Goal: Transaction & Acquisition: Obtain resource

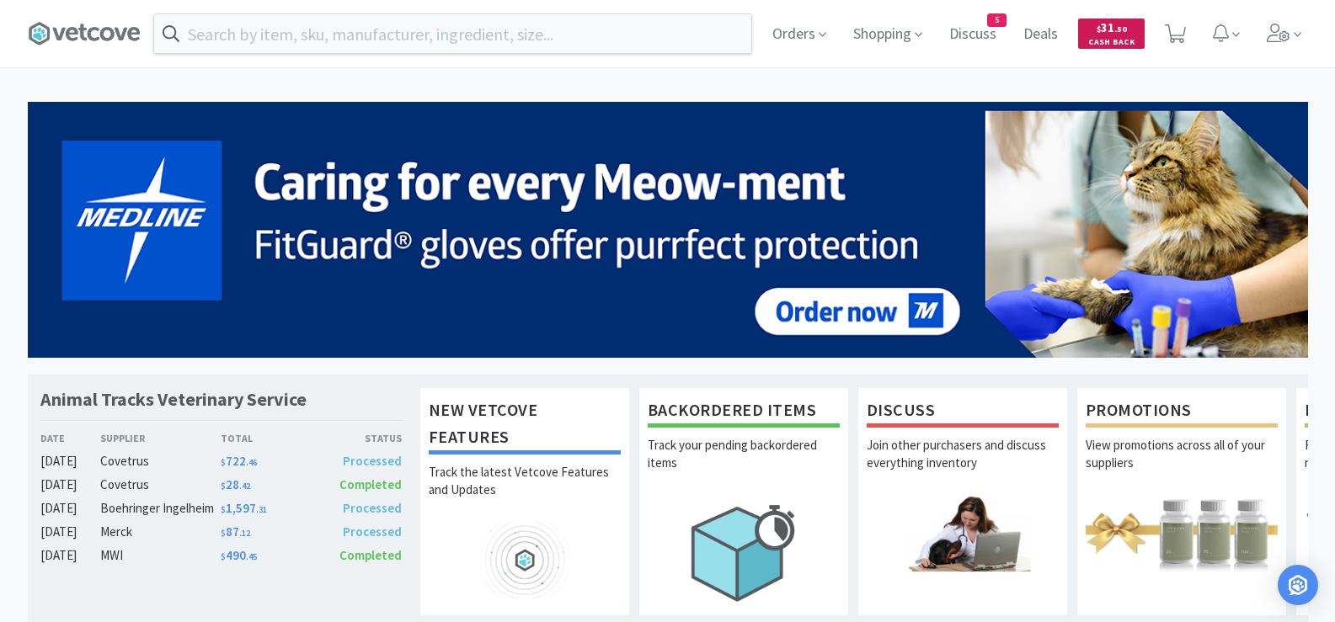
click at [1130, 38] on span "Cash Back" at bounding box center [1111, 43] width 46 height 11
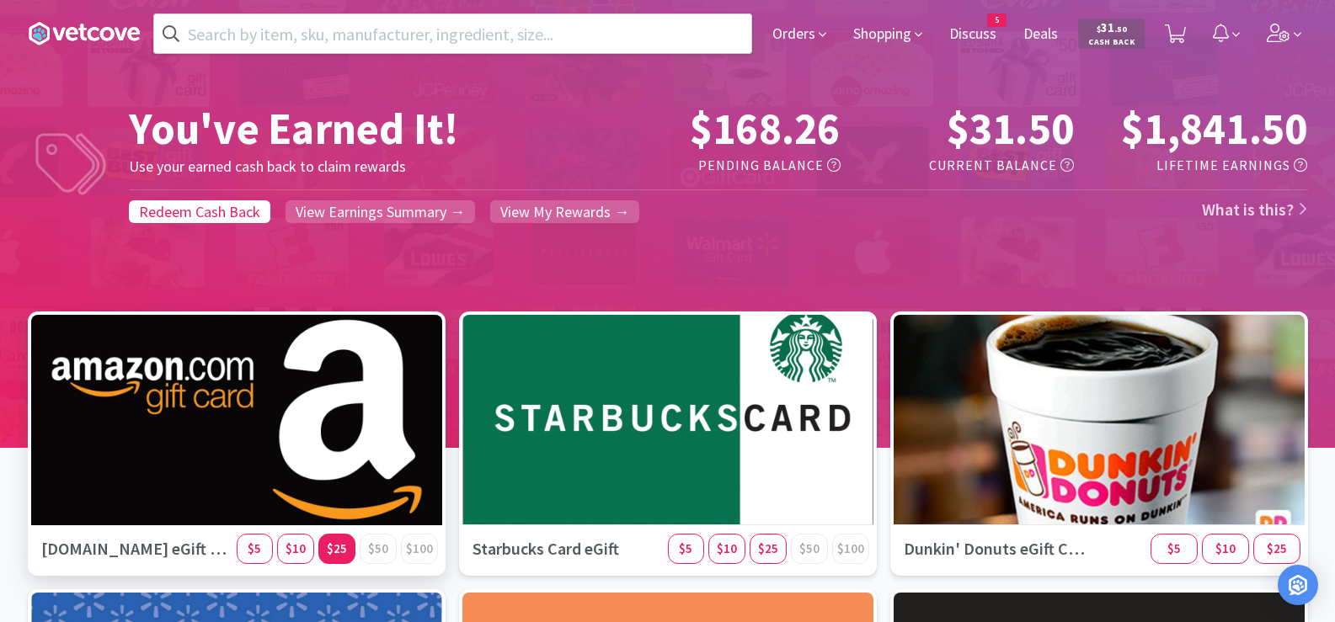
click at [332, 551] on span "$25" at bounding box center [337, 549] width 20 height 16
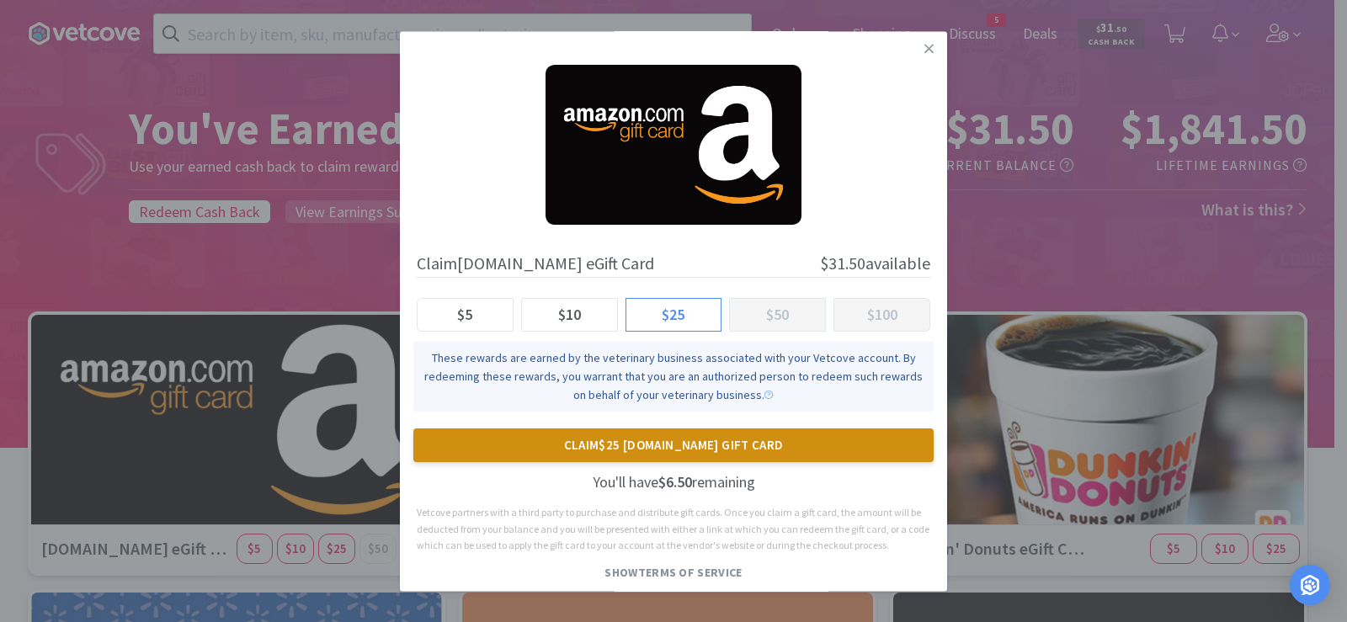
click at [682, 442] on button "Claim $25 [DOMAIN_NAME] Gift Card" at bounding box center [673, 446] width 520 height 34
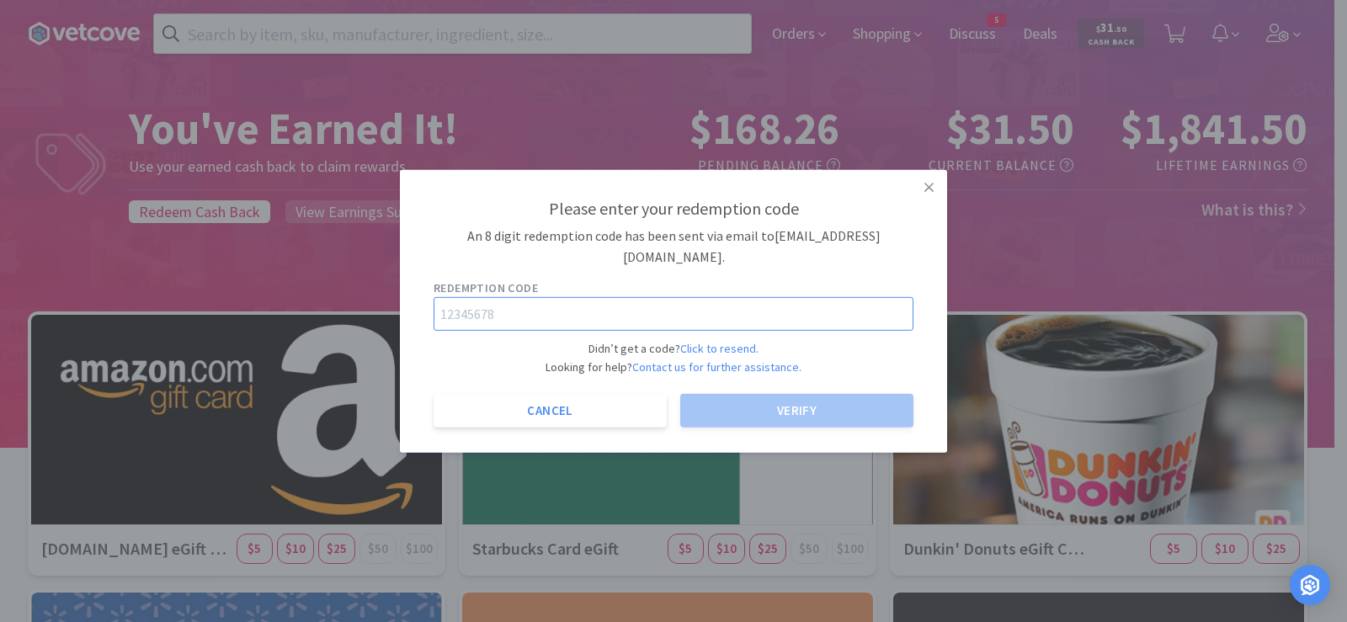
click at [517, 315] on input "text" at bounding box center [674, 314] width 480 height 34
paste input "95301553"
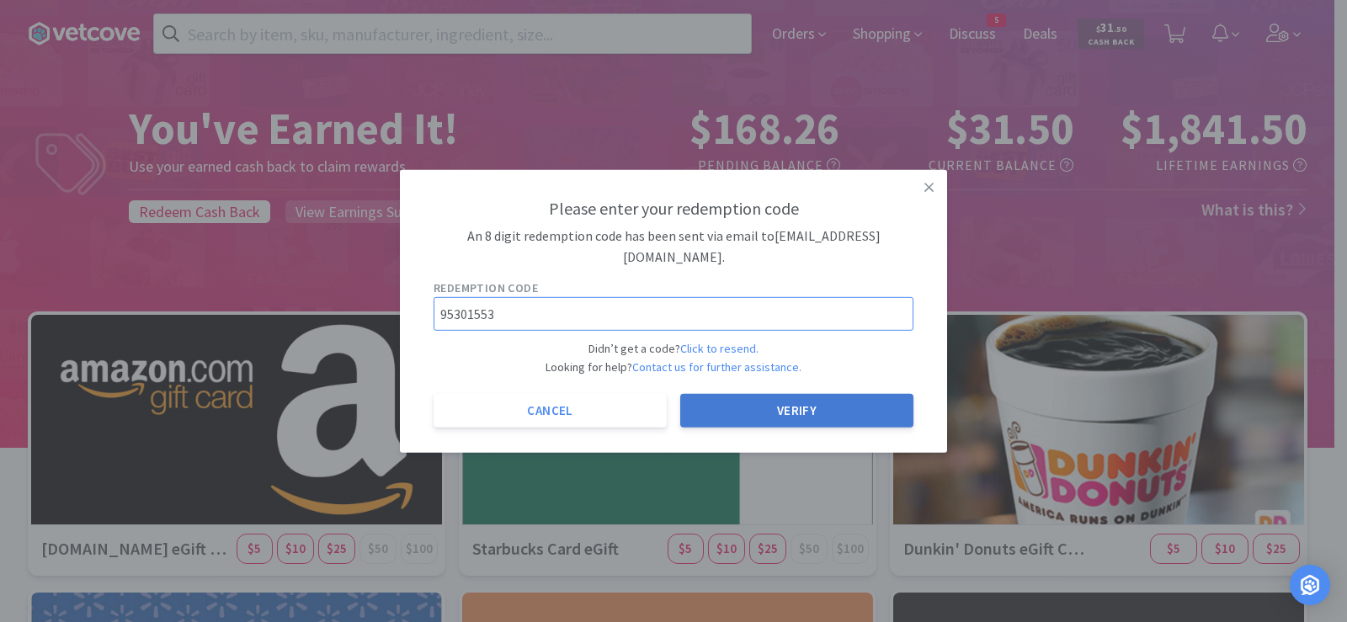
type input "95301553"
click at [783, 424] on button "Verify" at bounding box center [796, 411] width 233 height 34
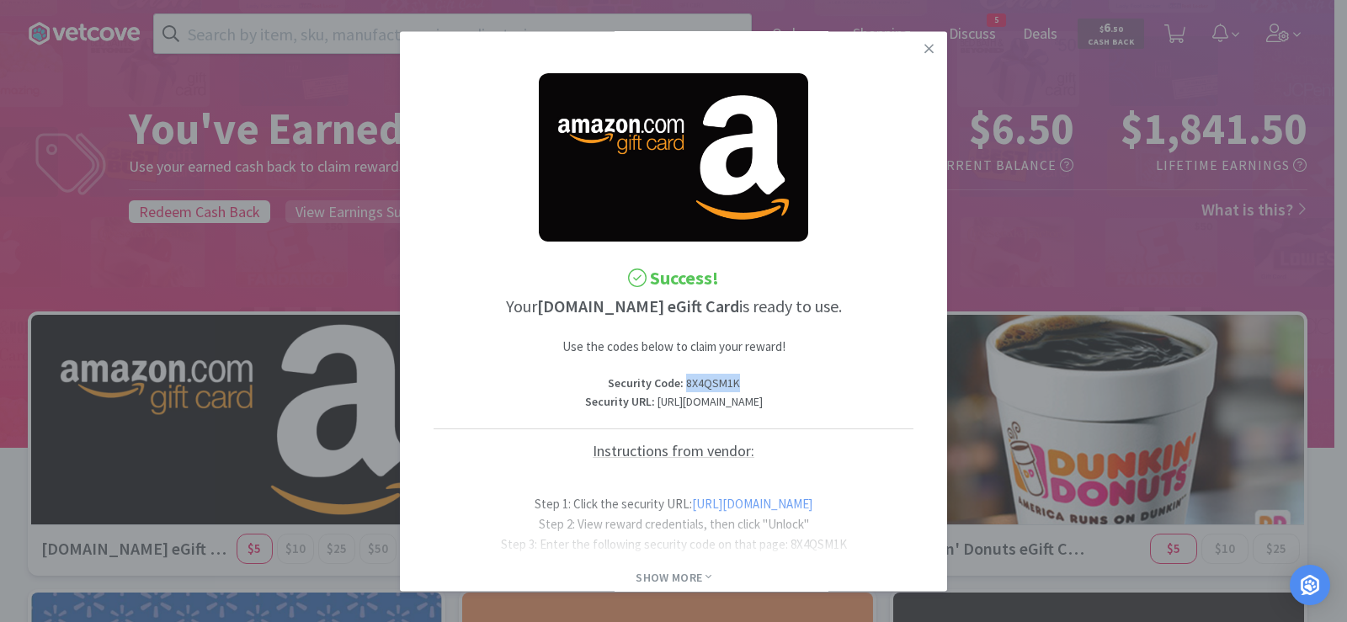
drag, startPoint x: 734, startPoint y: 383, endPoint x: 680, endPoint y: 386, distance: 53.9
click at [680, 386] on p "Security Code : 8X4QSM1K" at bounding box center [674, 384] width 480 height 19
copy p "8X4QSM1K"
drag, startPoint x: 573, startPoint y: 399, endPoint x: 835, endPoint y: 420, distance: 262.7
click at [835, 412] on p "Security URL : [URL][DOMAIN_NAME]" at bounding box center [674, 402] width 480 height 19
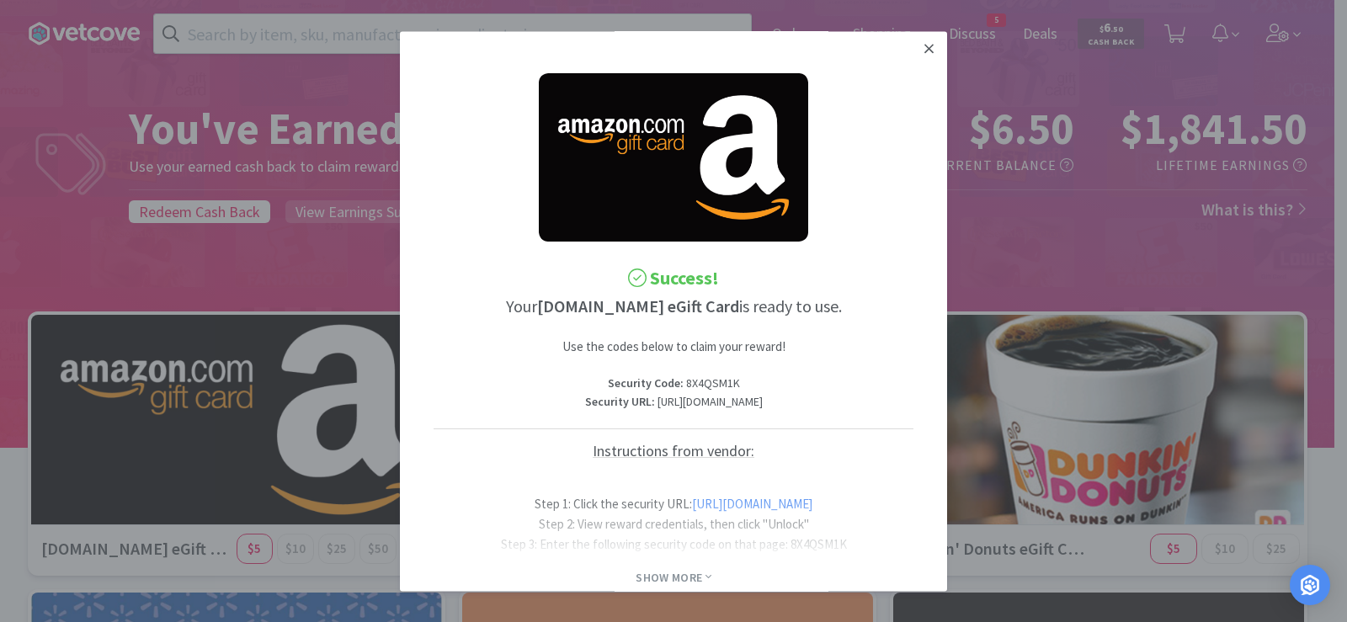
click at [925, 45] on icon at bounding box center [929, 48] width 9 height 15
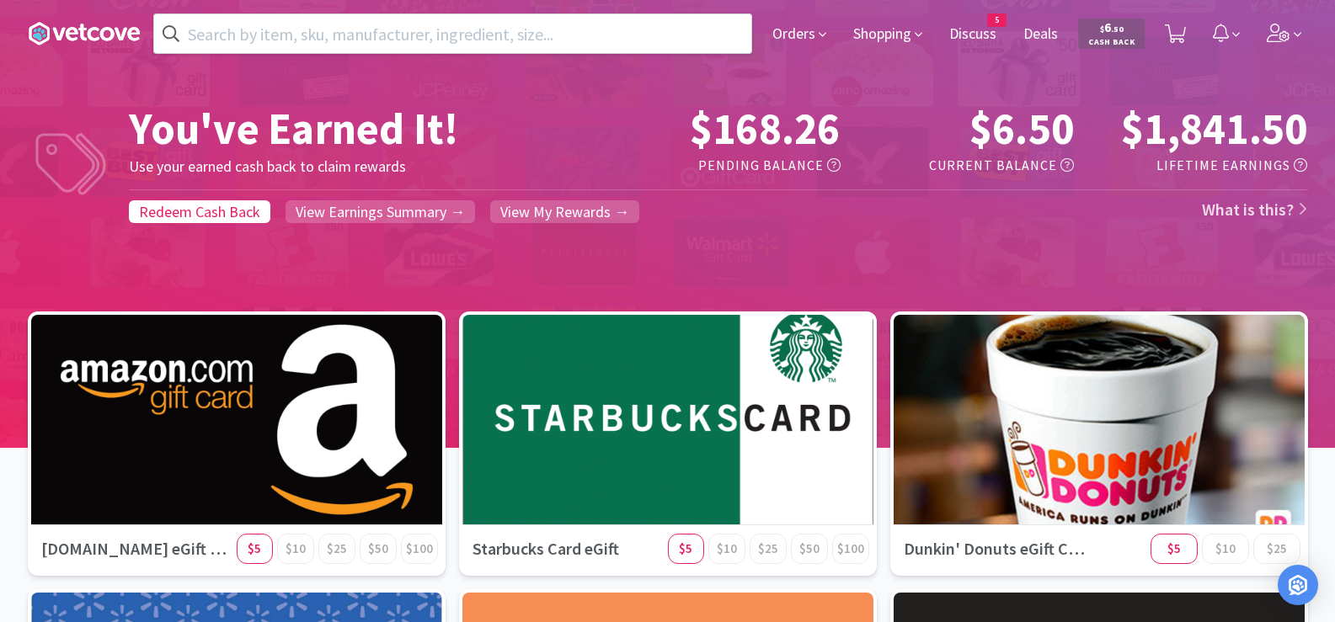
click at [104, 47] on span at bounding box center [91, 33] width 126 height 67
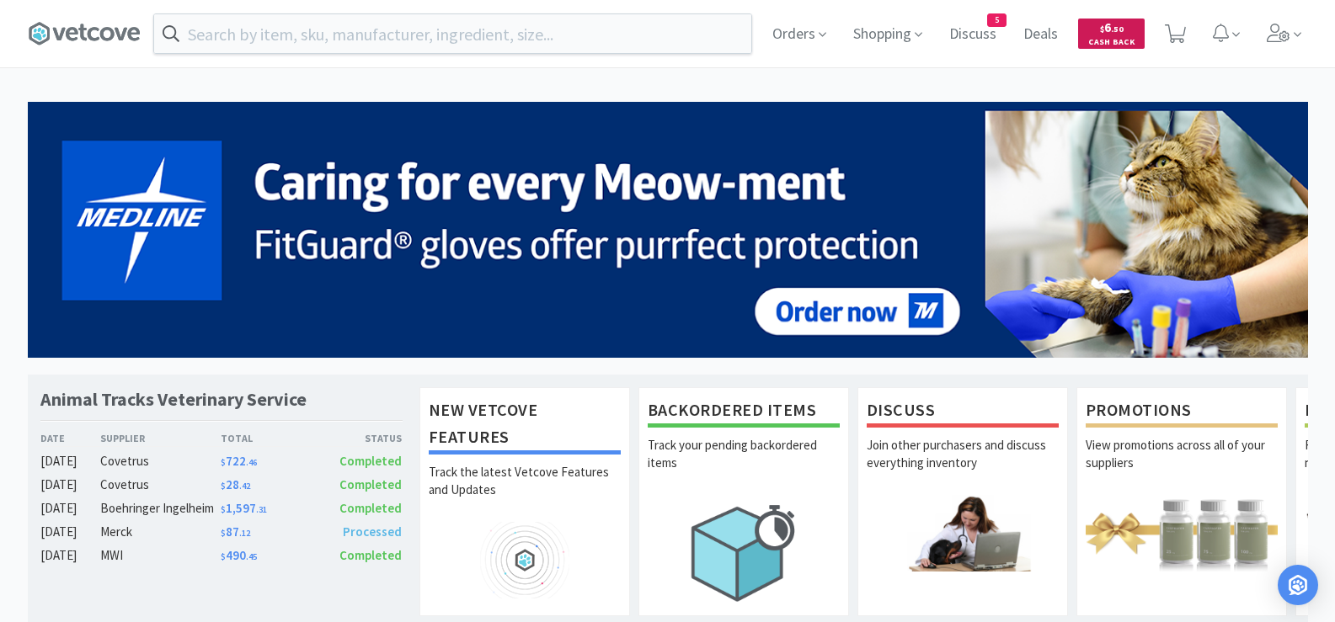
click at [1100, 34] on span "$ 6 . 50 Cash Back" at bounding box center [1111, 33] width 67 height 29
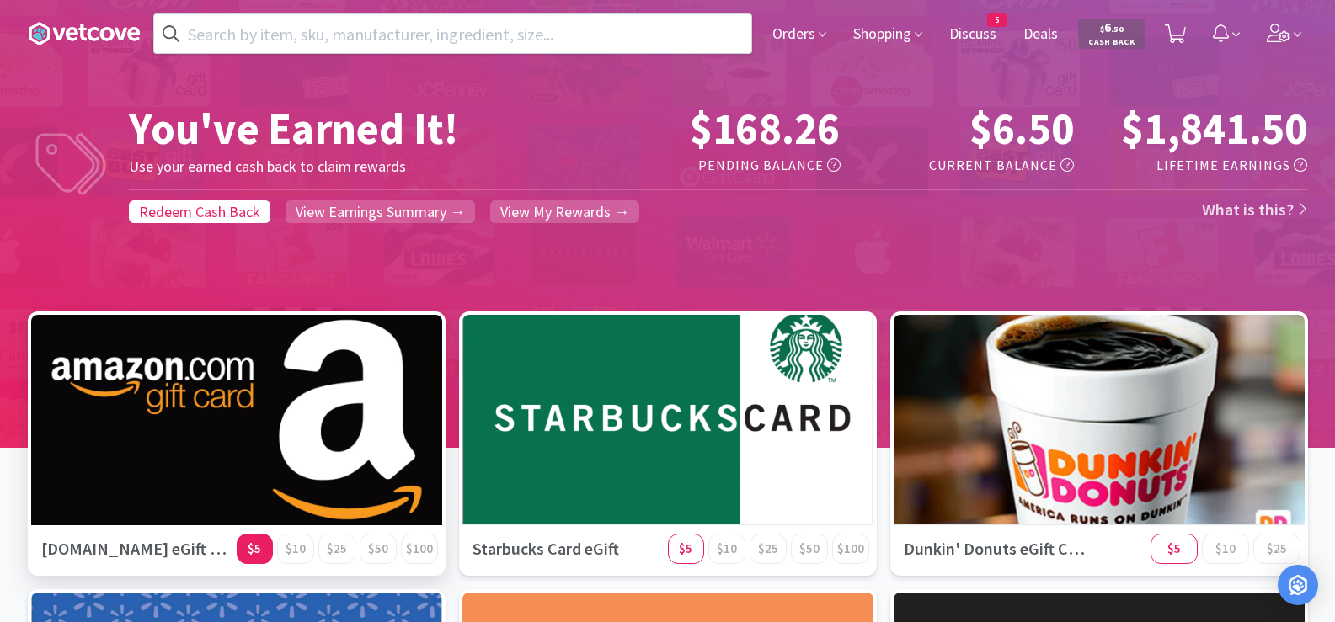
click at [250, 549] on span "$5" at bounding box center [254, 549] width 13 height 16
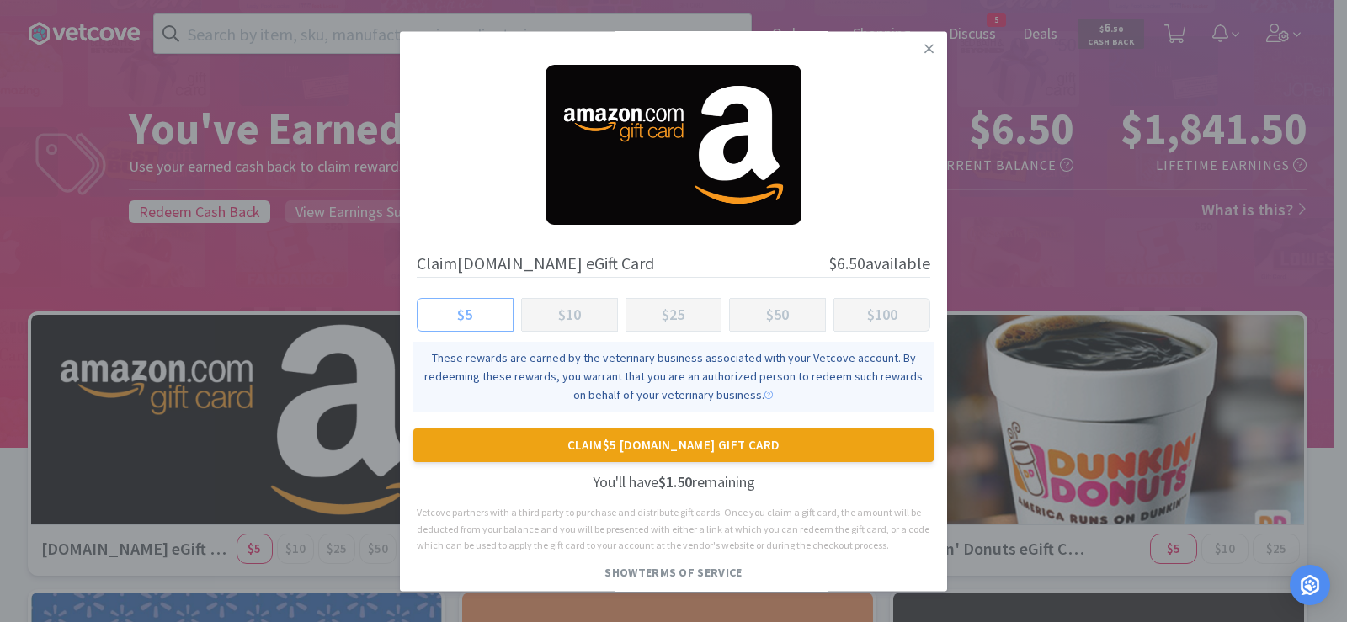
click at [466, 311] on span "$5" at bounding box center [464, 314] width 15 height 19
click at [430, 320] on input "$5" at bounding box center [430, 320] width 0 height 0
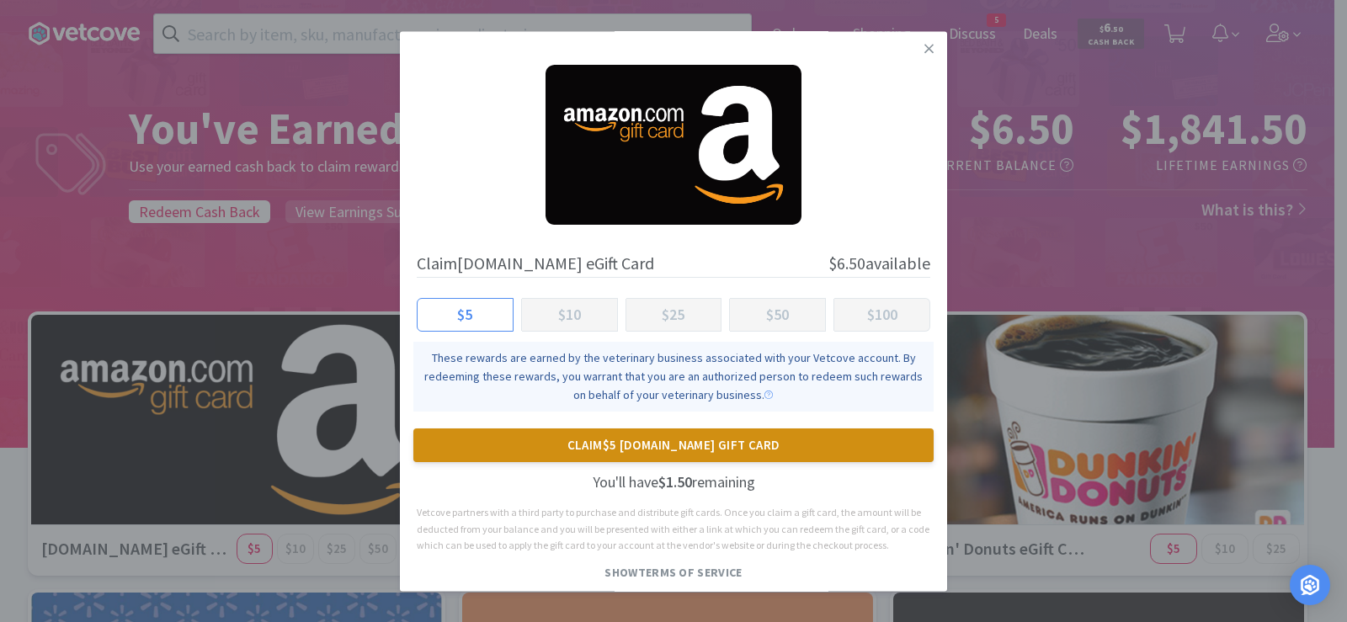
click at [653, 450] on button "Claim $5 [DOMAIN_NAME] Gift Card" at bounding box center [673, 446] width 520 height 34
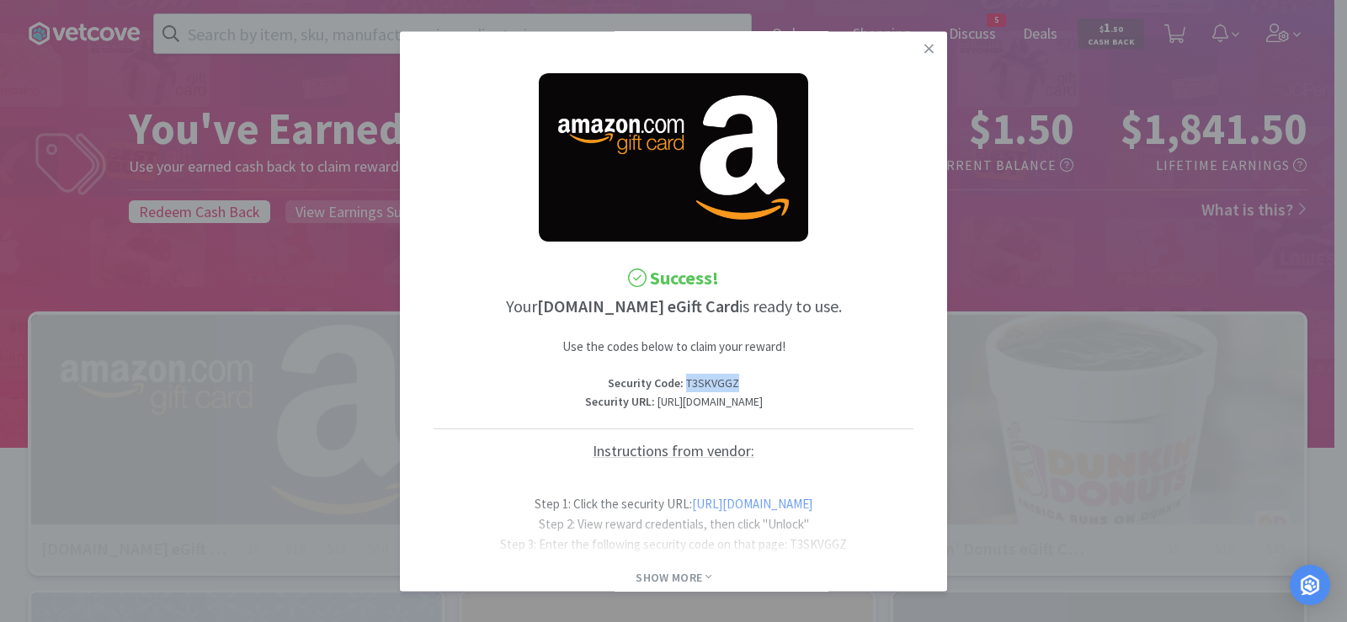
drag, startPoint x: 744, startPoint y: 382, endPoint x: 680, endPoint y: 381, distance: 64.9
click at [680, 381] on p "Security Code : T3SKVGGZ" at bounding box center [674, 384] width 480 height 19
copy p "T3SKVGGZ"
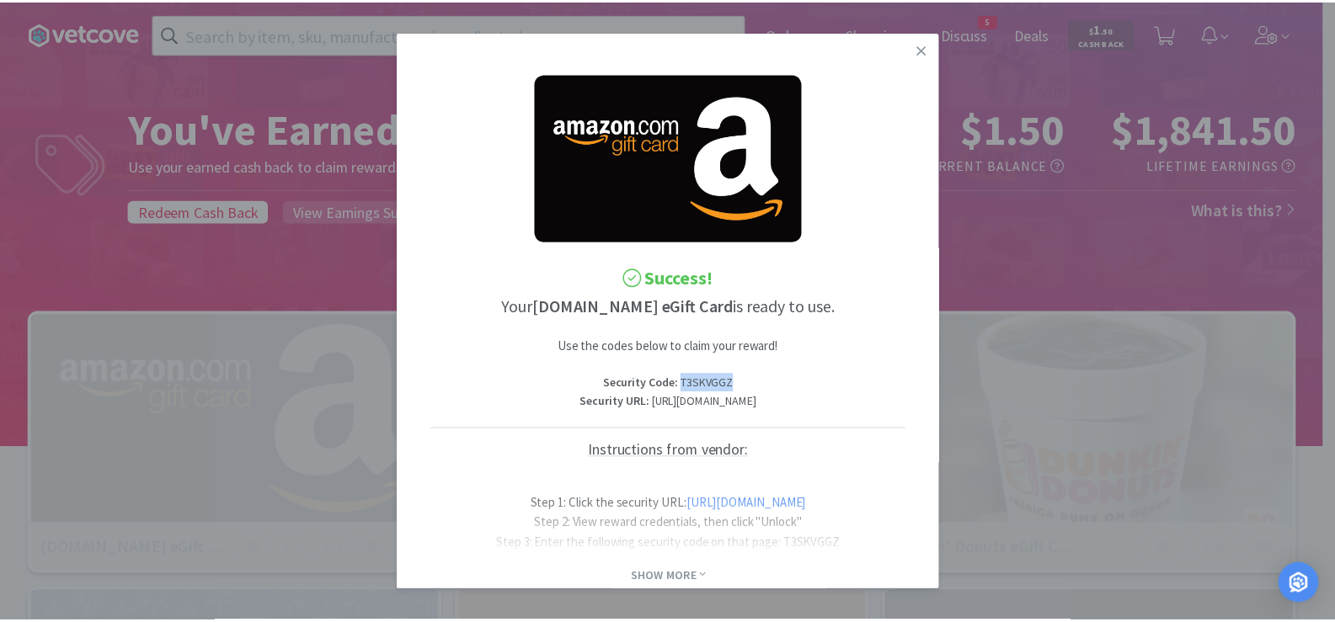
scroll to position [0, 81]
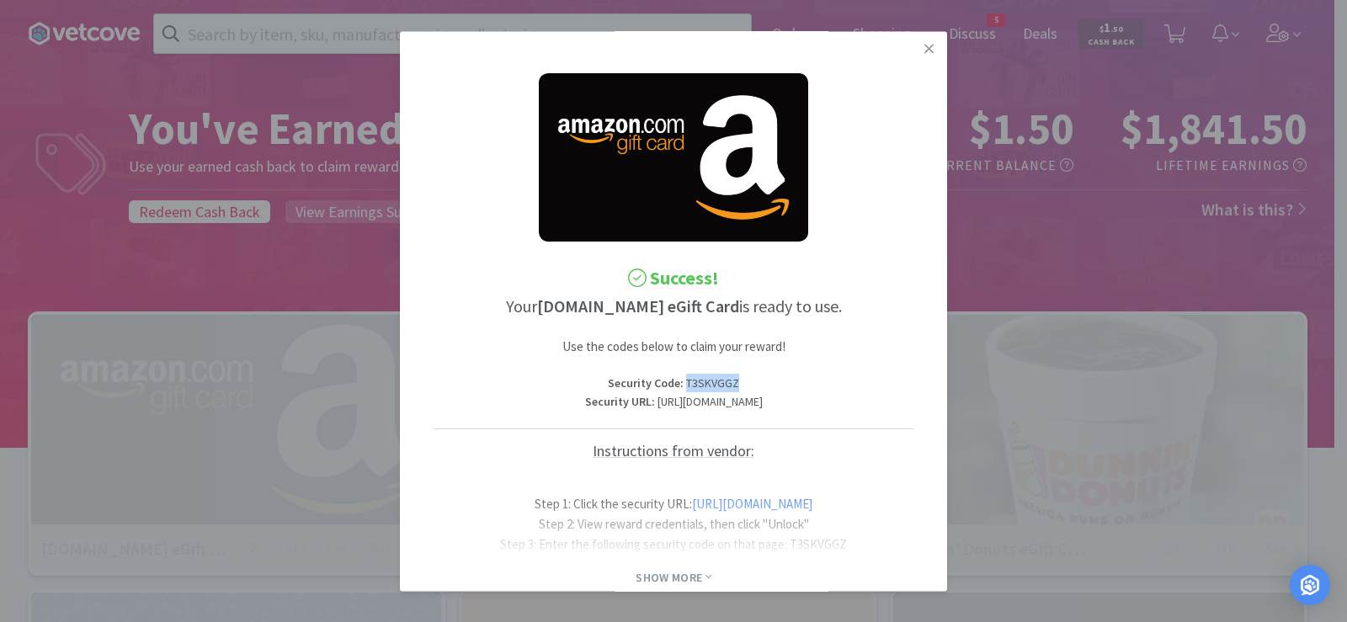
drag, startPoint x: 431, startPoint y: 422, endPoint x: 944, endPoint y: 420, distance: 512.8
click at [944, 420] on div "Success! Your [DOMAIN_NAME] eGift Card is ready to use. Use the codes below to …" at bounding box center [673, 311] width 547 height 560
click at [925, 45] on icon at bounding box center [929, 48] width 9 height 15
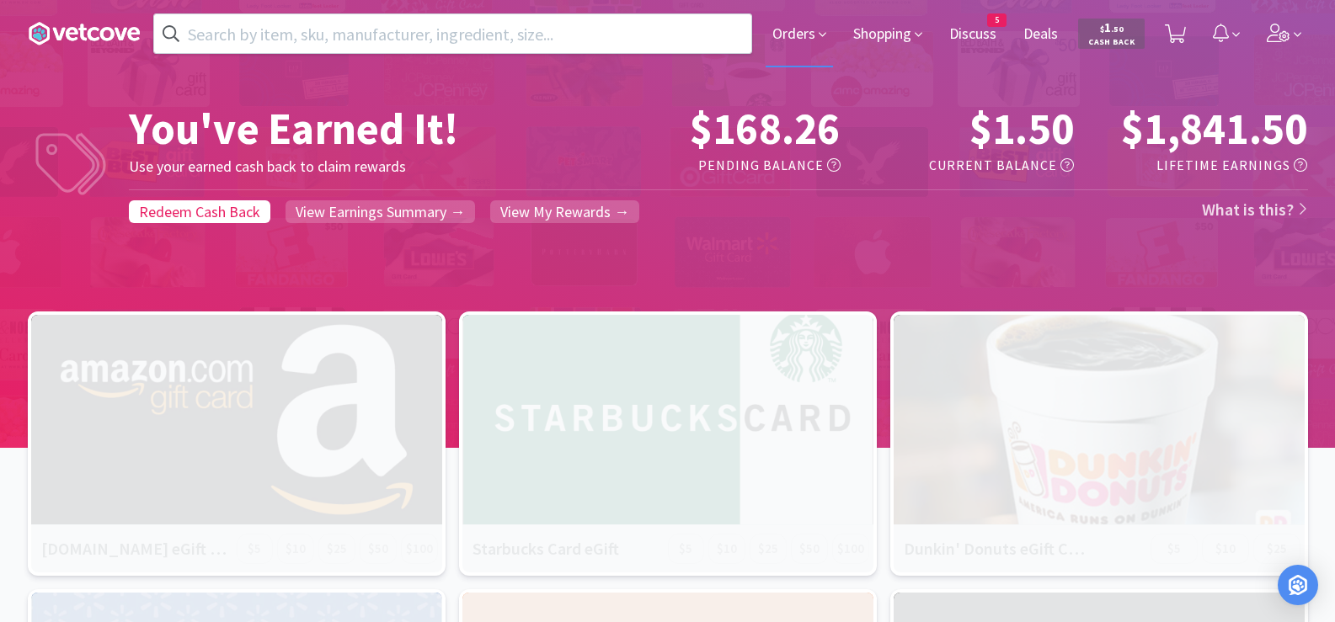
click at [808, 40] on span "Orders" at bounding box center [798, 33] width 67 height 67
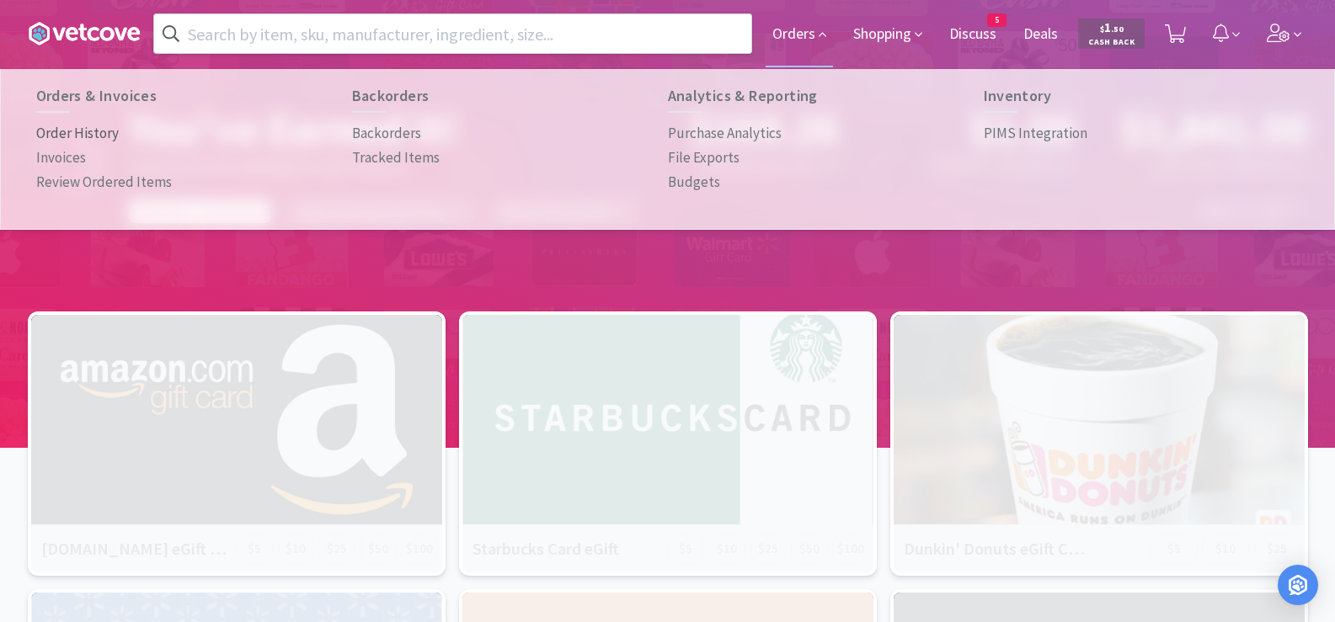
click at [99, 128] on p "Order History" at bounding box center [77, 133] width 83 height 23
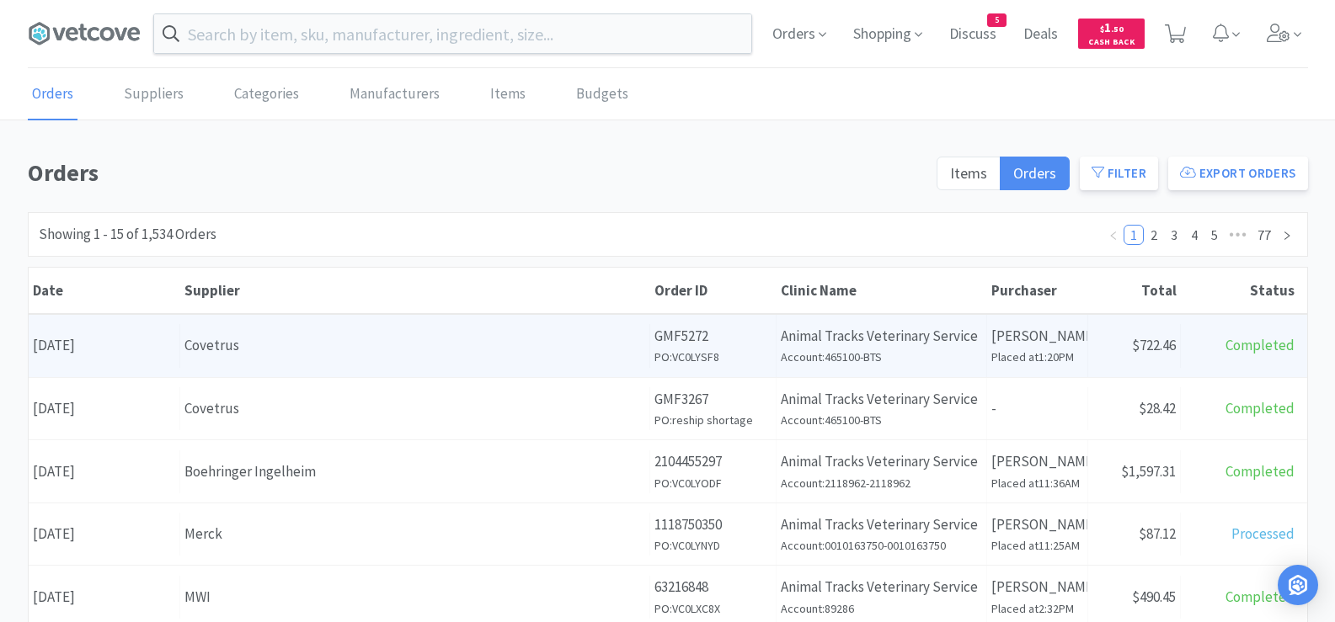
scroll to position [84, 0]
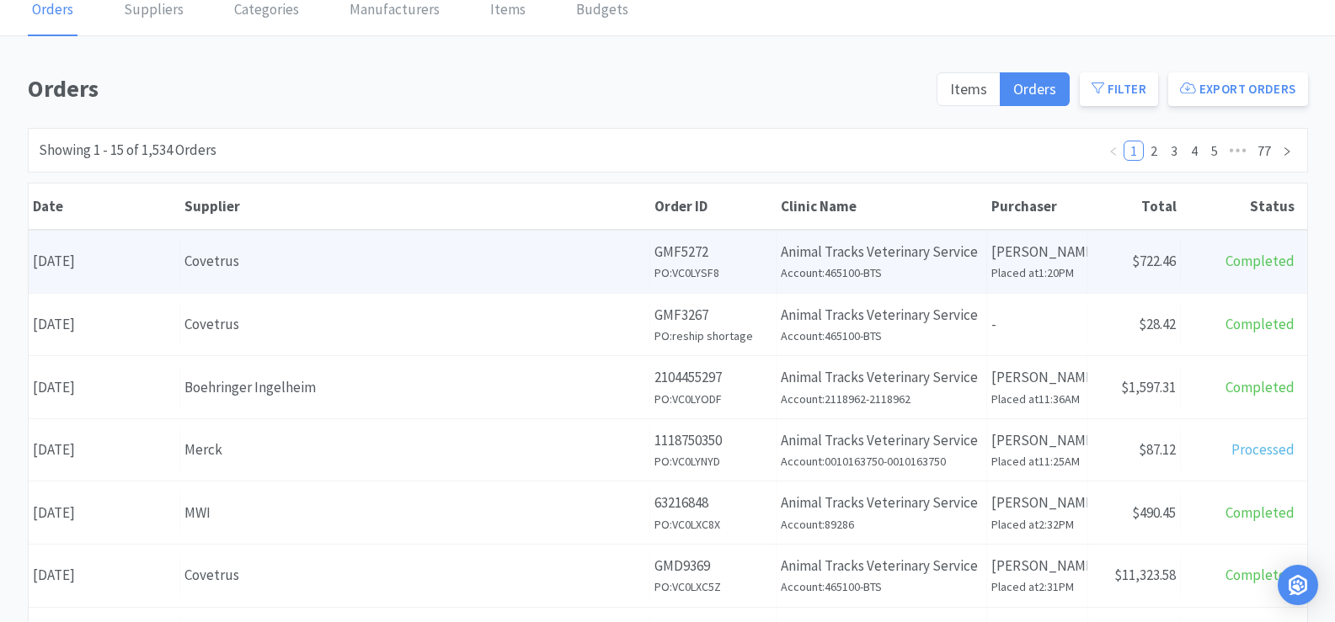
click at [557, 344] on div "Supplier Covetrus" at bounding box center [415, 324] width 470 height 43
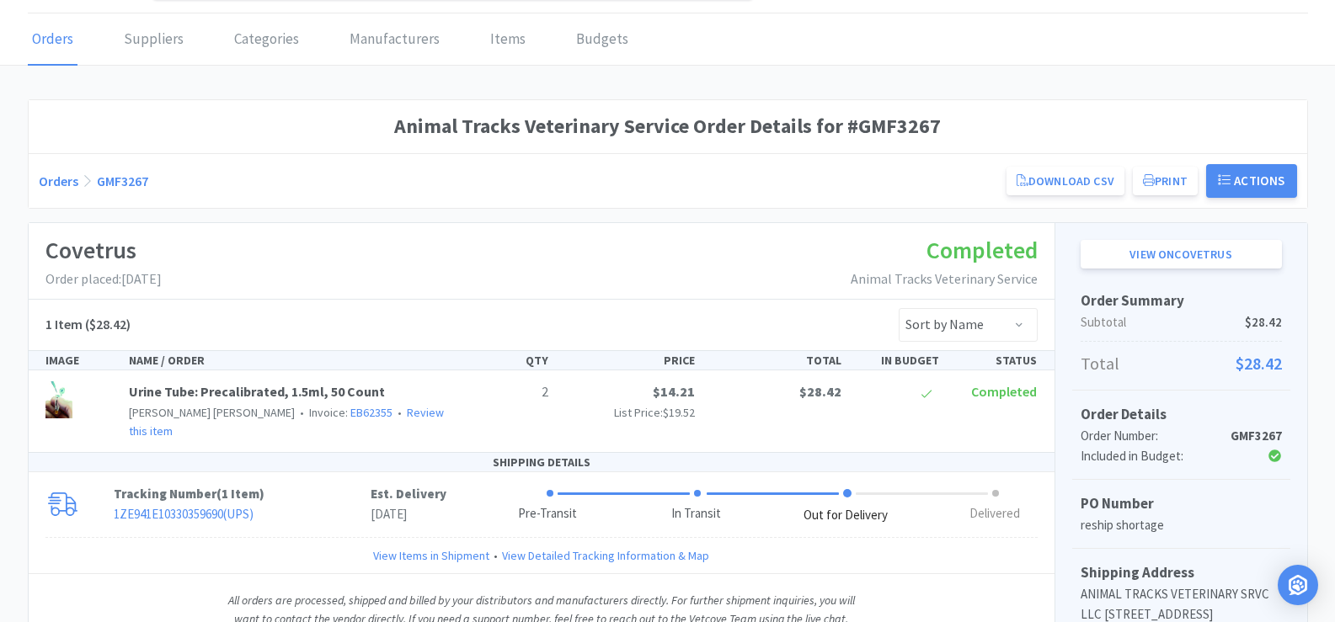
scroll to position [168, 0]
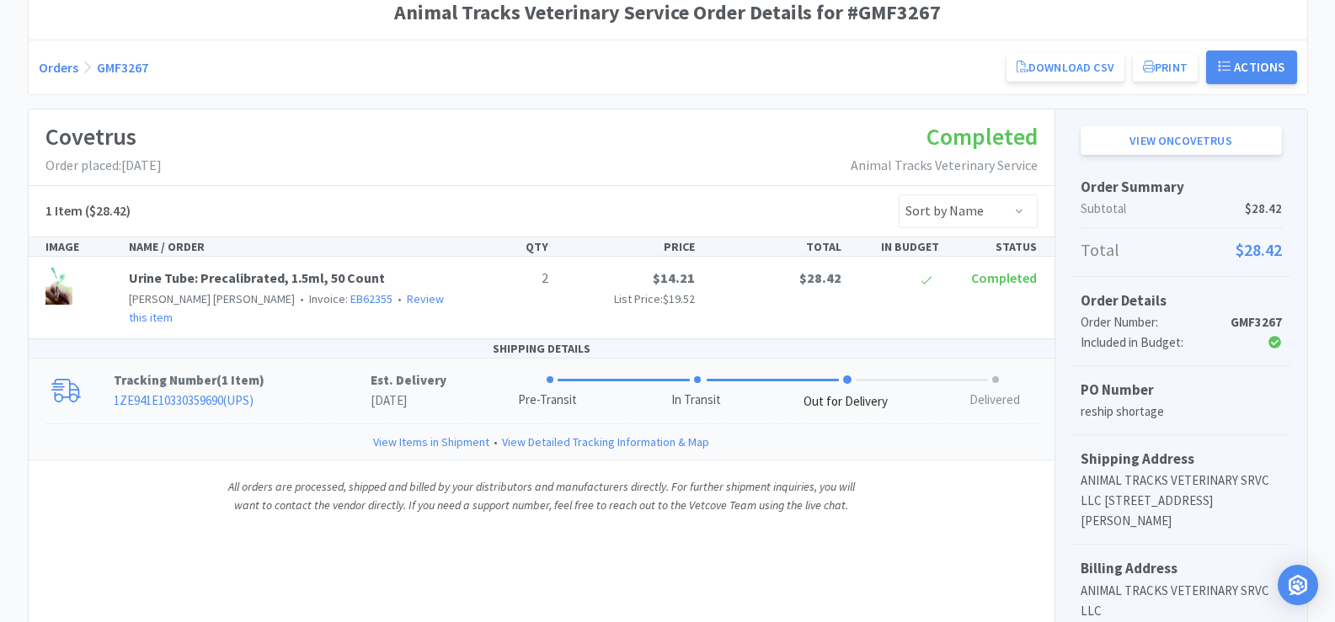
click at [189, 392] on link "1ZE941E10330359690 ( UPS )" at bounding box center [184, 400] width 140 height 16
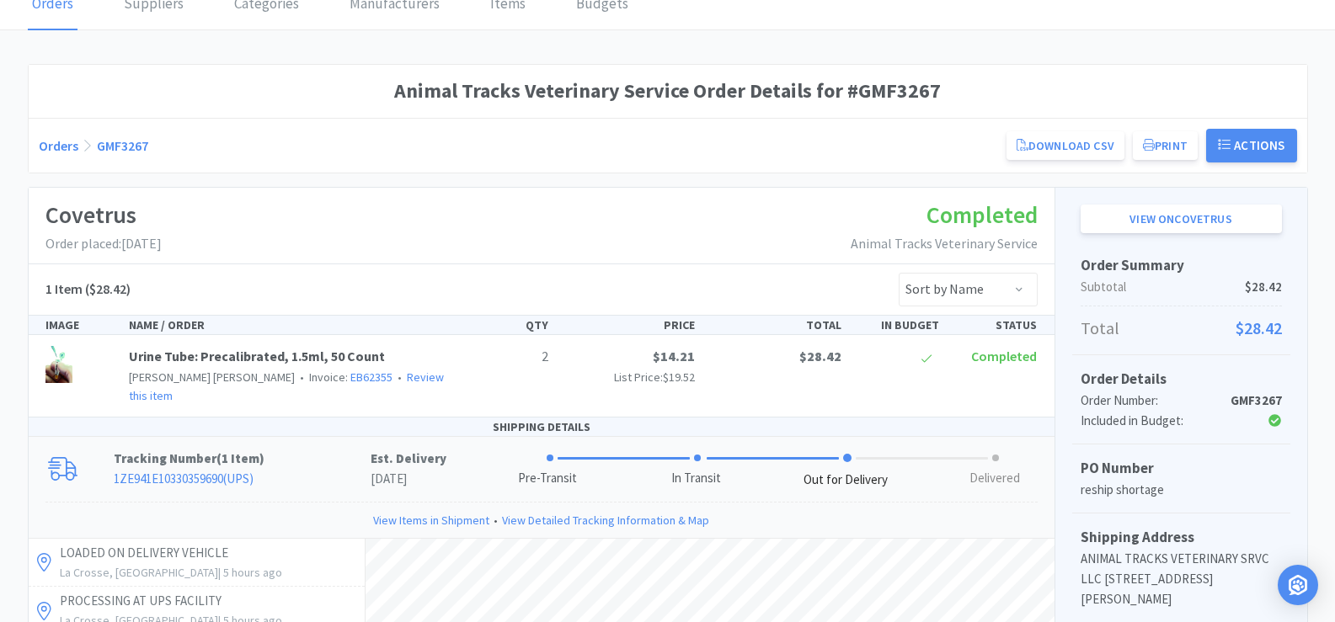
scroll to position [0, 0]
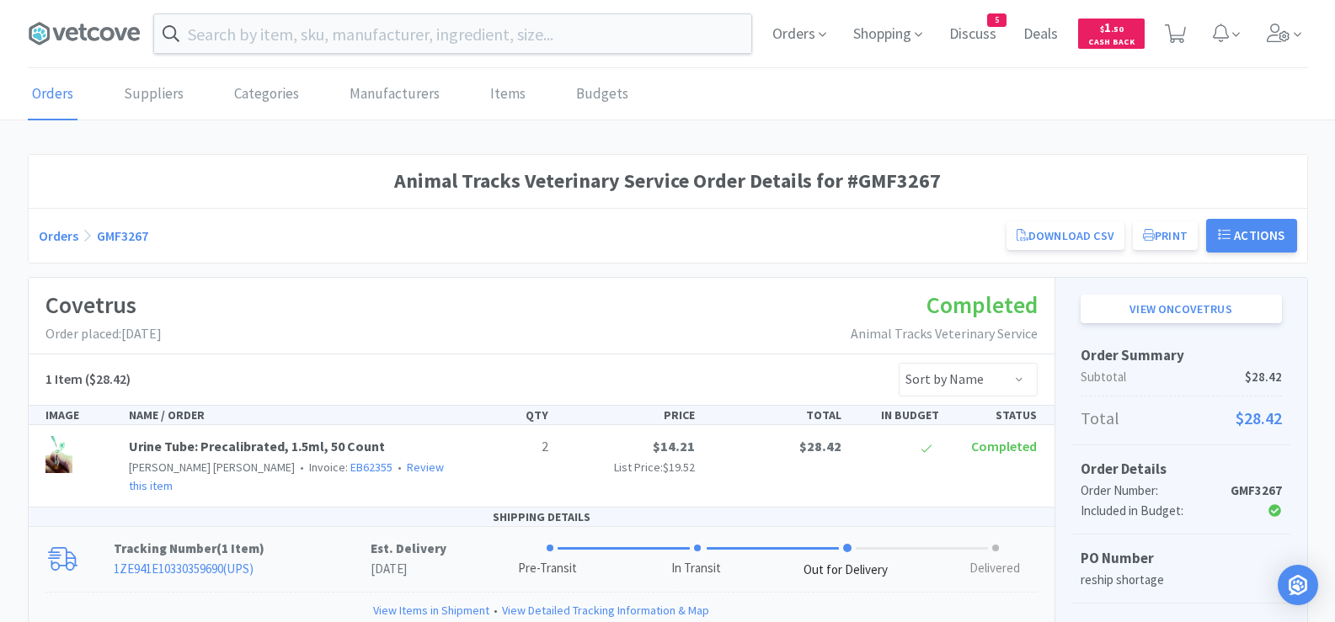
click at [69, 241] on link "Orders" at bounding box center [59, 235] width 40 height 17
